Goal: Task Accomplishment & Management: Complete application form

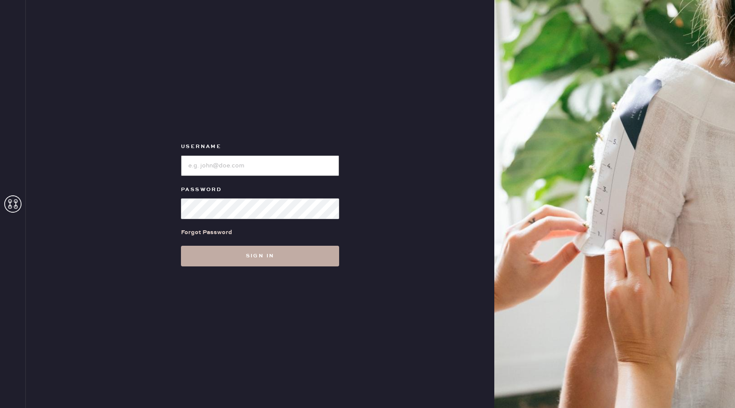
type input "reformationuppereastside"
click at [301, 256] on button "Sign in" at bounding box center [260, 255] width 158 height 21
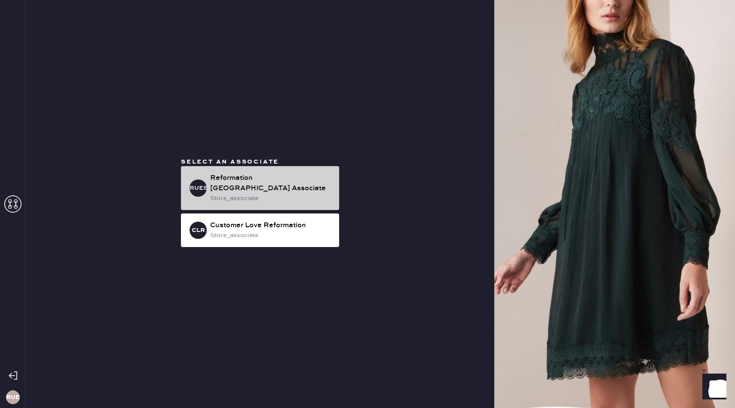
click at [287, 180] on div "Reformation [GEOGRAPHIC_DATA] Associate" at bounding box center [271, 183] width 122 height 21
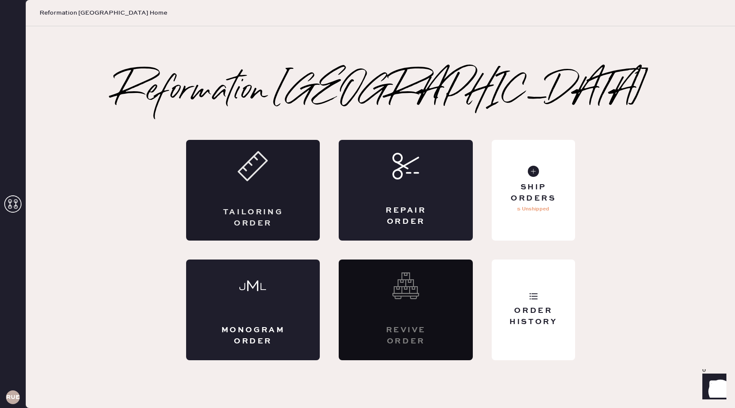
click at [261, 202] on div "Tailoring Order" at bounding box center [253, 190] width 134 height 101
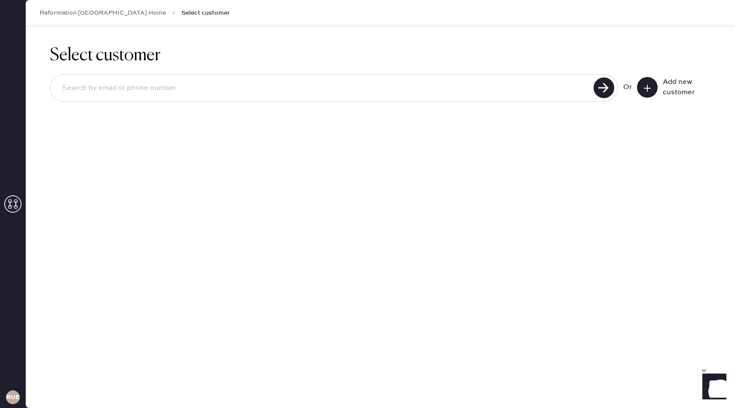
click at [459, 100] on div at bounding box center [334, 87] width 568 height 27
click at [439, 89] on input at bounding box center [323, 88] width 536 height 20
type input "[EMAIL_ADDRESS][DOMAIN_NAME]"
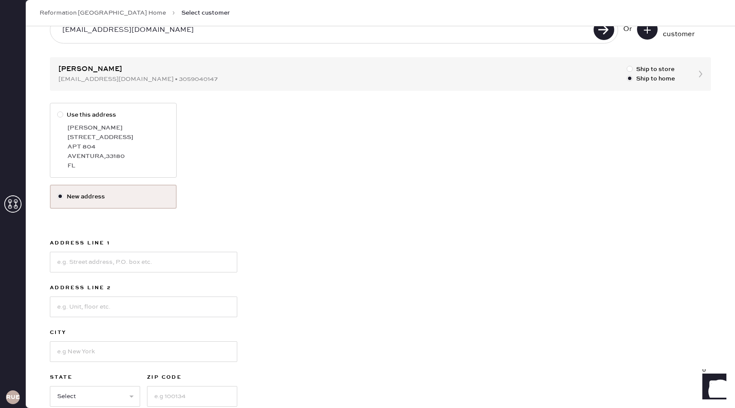
scroll to position [67, 0]
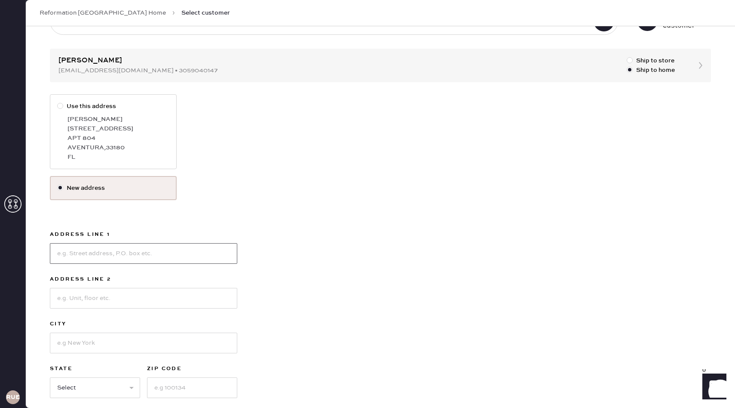
click at [142, 257] on input at bounding box center [143, 253] width 187 height 21
type input "1"
type input "245"
type input "E"
click at [103, 260] on input "245" at bounding box center [143, 253] width 187 height 21
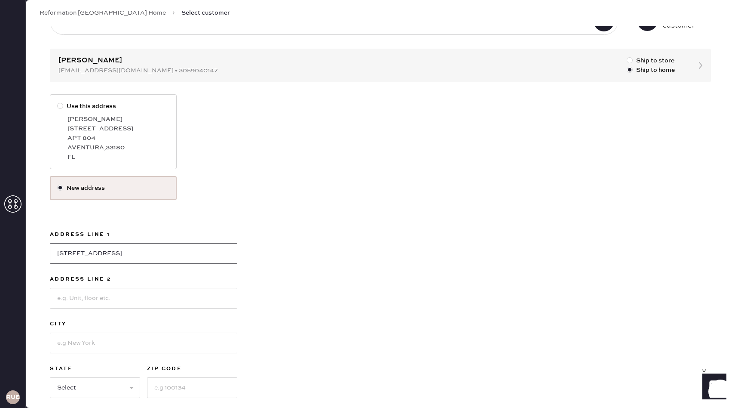
type input "[STREET_ADDRESS]"
click at [105, 294] on input at bounding box center [143, 298] width 187 height 21
type input "Apt 12E"
click at [99, 341] on input at bounding box center [143, 342] width 187 height 21
type input "A"
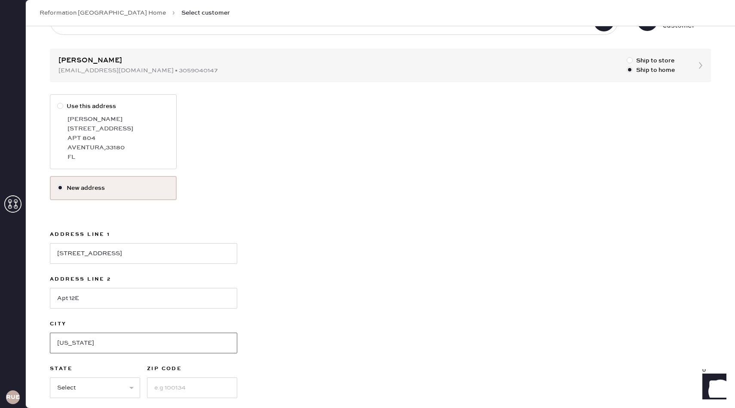
type input "[US_STATE]"
click at [71, 396] on select "Select AK AL AR AZ CA CO CT [GEOGRAPHIC_DATA] DE FL [GEOGRAPHIC_DATA] HI [GEOGR…" at bounding box center [95, 387] width 90 height 21
select select "NY"
click at [169, 398] on div "Address Line 1 [GEOGRAPHIC_DATA] St Address Line 2 [GEOGRAPHIC_DATA] [US_STATE]…" at bounding box center [143, 318] width 187 height 179
click at [167, 389] on input at bounding box center [192, 387] width 90 height 21
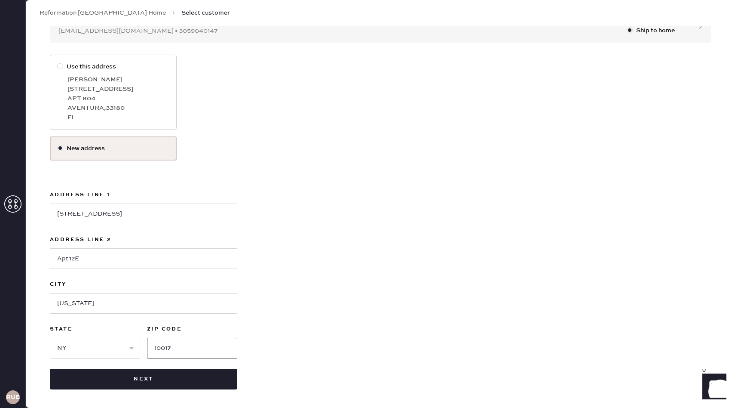
scroll to position [107, 0]
type input "10017"
click at [183, 374] on button "Next" at bounding box center [143, 378] width 187 height 21
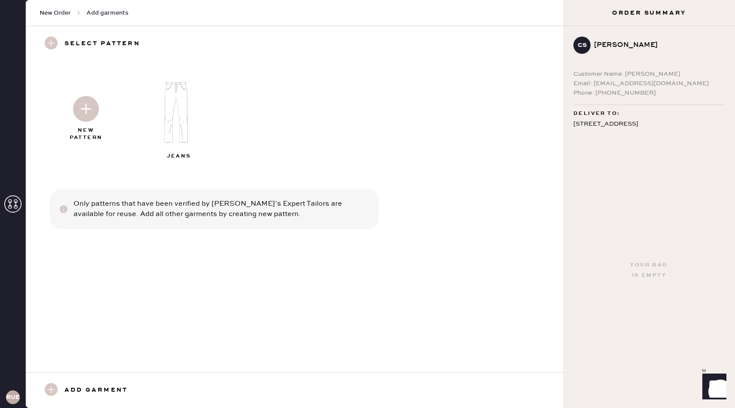
click at [89, 109] on img at bounding box center [86, 109] width 26 height 26
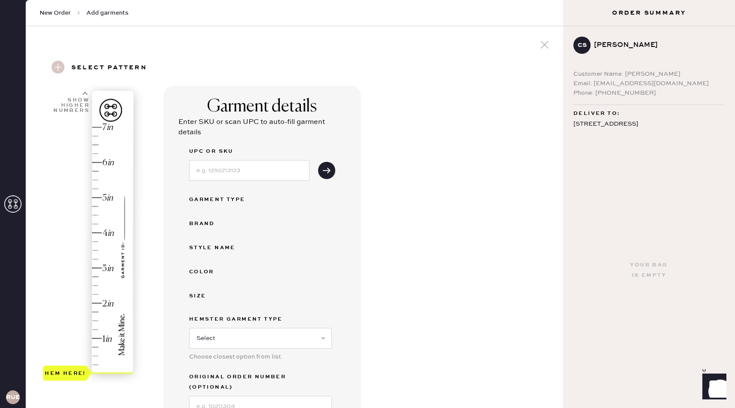
scroll to position [98, 0]
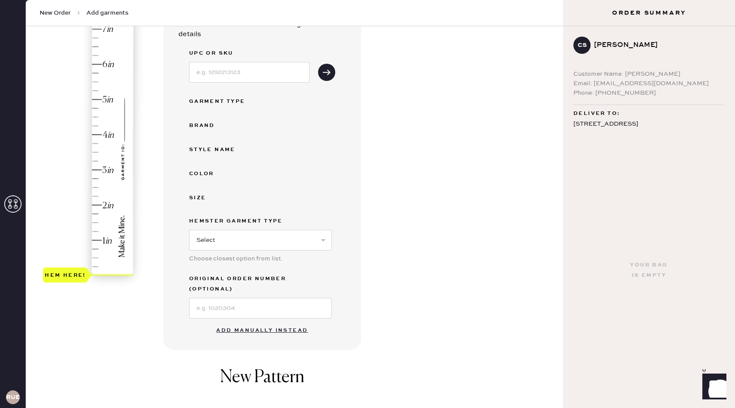
click at [273, 322] on button "Add manually instead" at bounding box center [262, 330] width 102 height 17
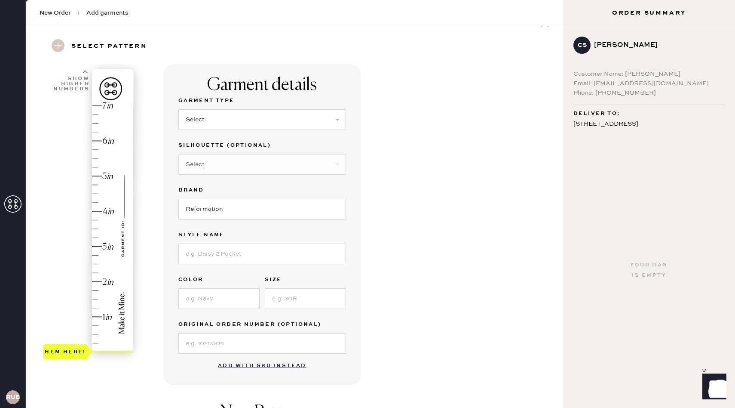
scroll to position [18, 0]
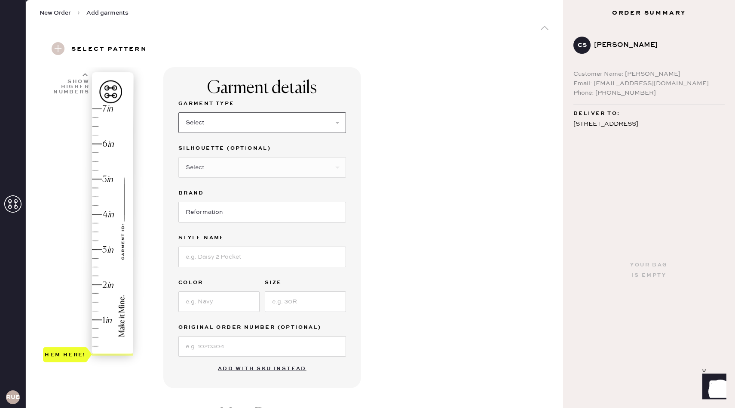
click at [339, 123] on select "Select Basic Skirt Jeans Leggings Pants Shorts Basic Sleeved Dress Basic Sleeve…" at bounding box center [262, 122] width 168 height 21
select select "2"
type input "1.25"
drag, startPoint x: 65, startPoint y: 355, endPoint x: 67, endPoint y: 311, distance: 43.9
click at [67, 311] on div "Hem here!" at bounding box center [65, 310] width 41 height 10
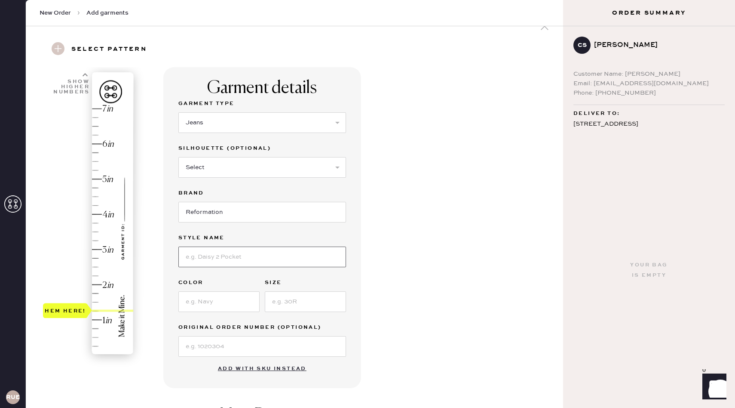
click at [289, 261] on input at bounding box center [262, 256] width 168 height 21
type input "[PERSON_NAME] Rise Slouchy Wide Leg Jeans"
click at [221, 307] on input at bounding box center [218, 301] width 81 height 21
type input "Ondine"
click at [292, 300] on input at bounding box center [305, 301] width 81 height 21
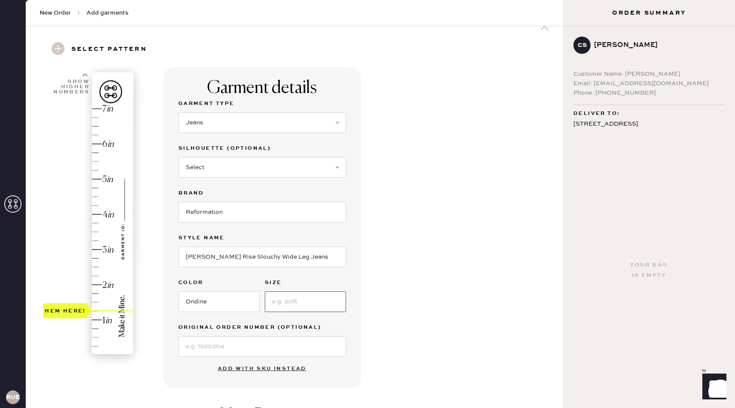
type input "24"
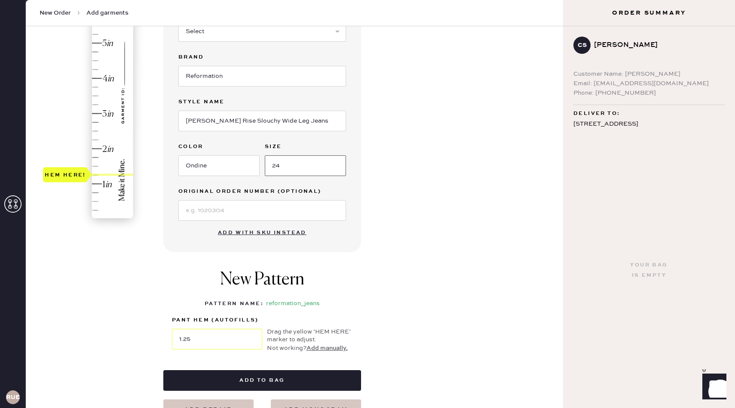
scroll to position [166, 0]
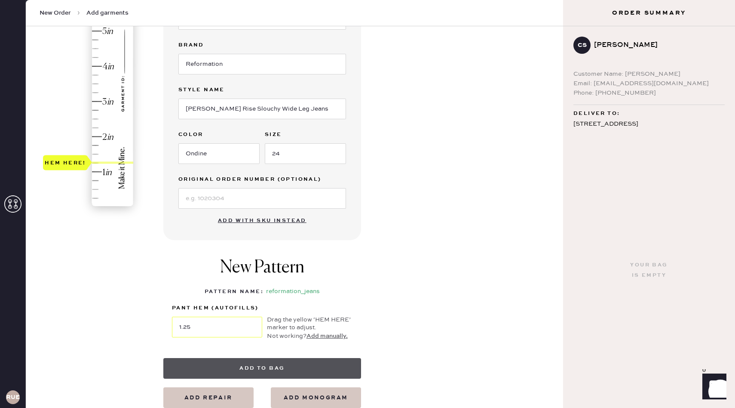
click at [295, 365] on button "Add to bag" at bounding box center [262, 368] width 198 height 21
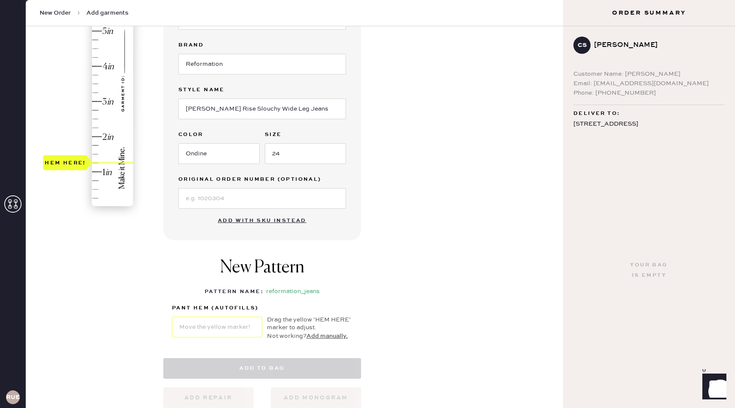
select select "2"
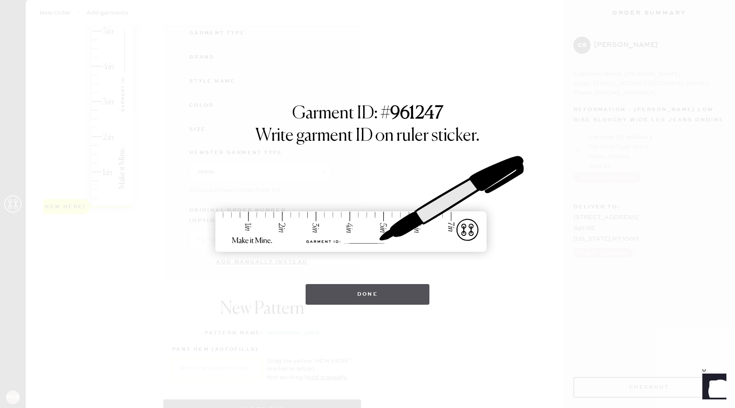
click at [354, 295] on button "Done" at bounding box center [368, 294] width 124 height 21
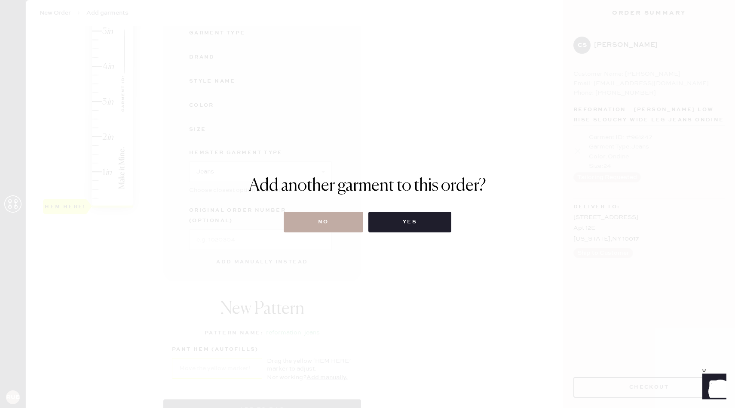
click at [315, 222] on button "No" at bounding box center [324, 222] width 80 height 21
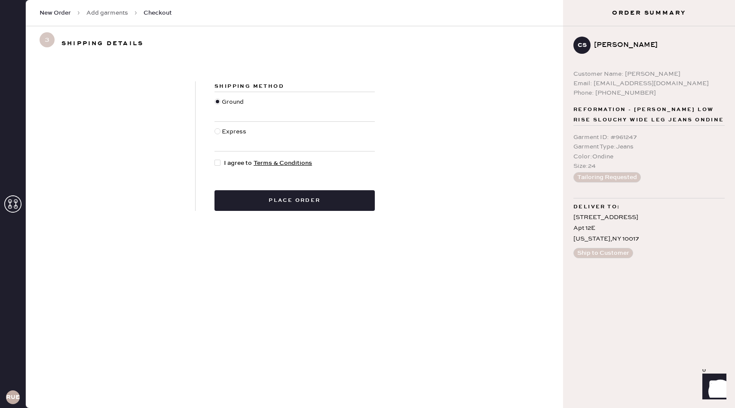
click at [216, 163] on div at bounding box center [218, 162] width 6 height 6
click at [215, 159] on input "I agree to Terms & Conditions" at bounding box center [215, 158] width 0 height 0
checkbox input "true"
click at [300, 213] on div "Shipping Method Ground Express I agree to Terms & Conditions Place order" at bounding box center [294, 146] width 537 height 171
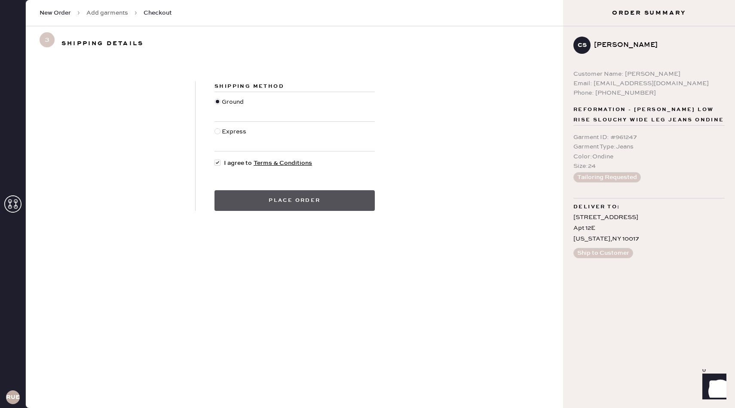
click at [304, 207] on button "Place order" at bounding box center [295, 200] width 160 height 21
